Goal: Transaction & Acquisition: Download file/media

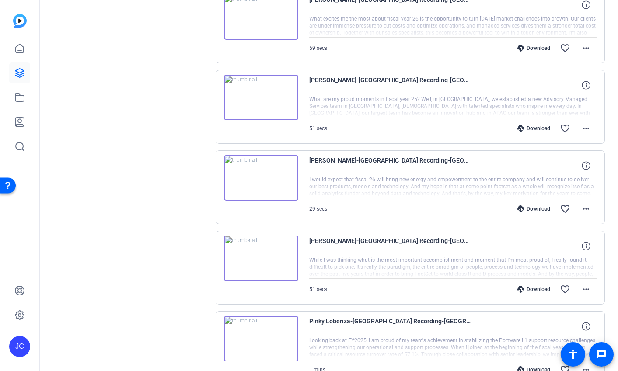
scroll to position [207, 0]
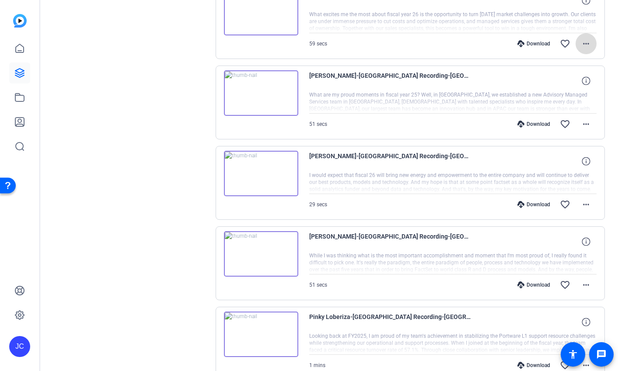
click at [591, 41] on mat-icon "more_horiz" at bounding box center [586, 43] width 10 height 10
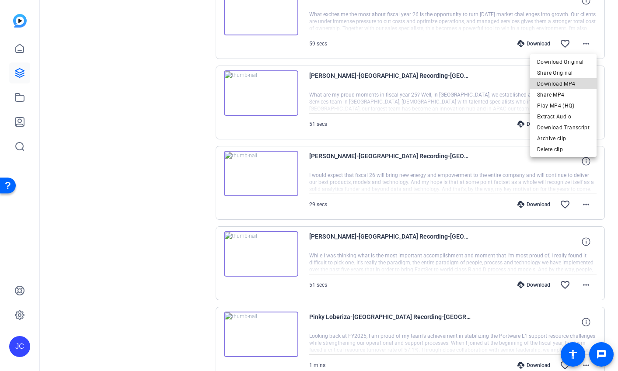
click at [570, 81] on span "Download MP4" at bounding box center [563, 84] width 52 height 10
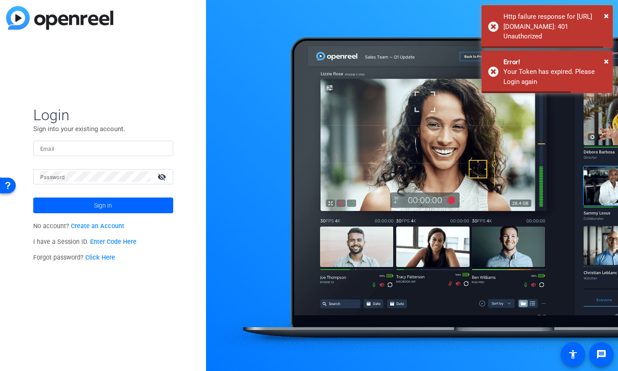
type input "[EMAIL_ADDRESS][PERSON_NAME][DOMAIN_NAME]"
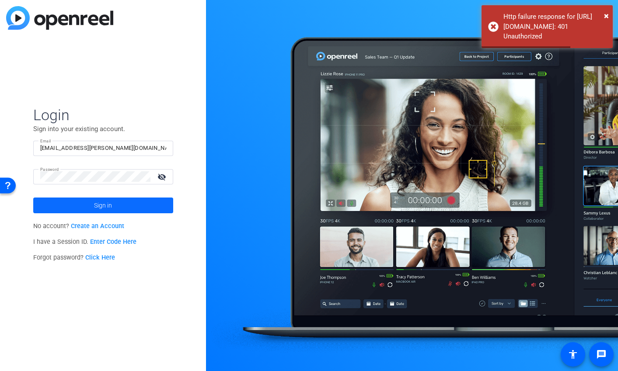
click at [147, 205] on span at bounding box center [103, 205] width 140 height 21
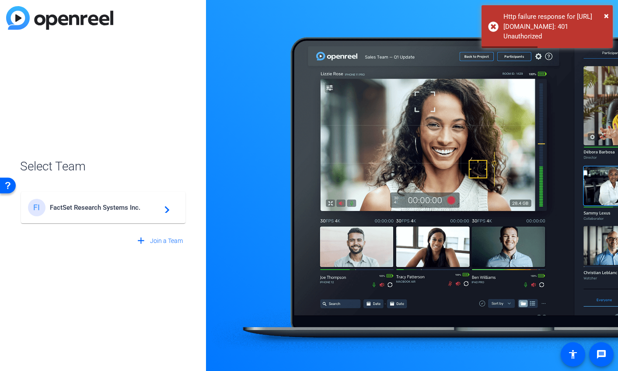
click at [159, 206] on mat-icon "navigate_next" at bounding box center [164, 208] width 10 height 10
